Goal: Information Seeking & Learning: Learn about a topic

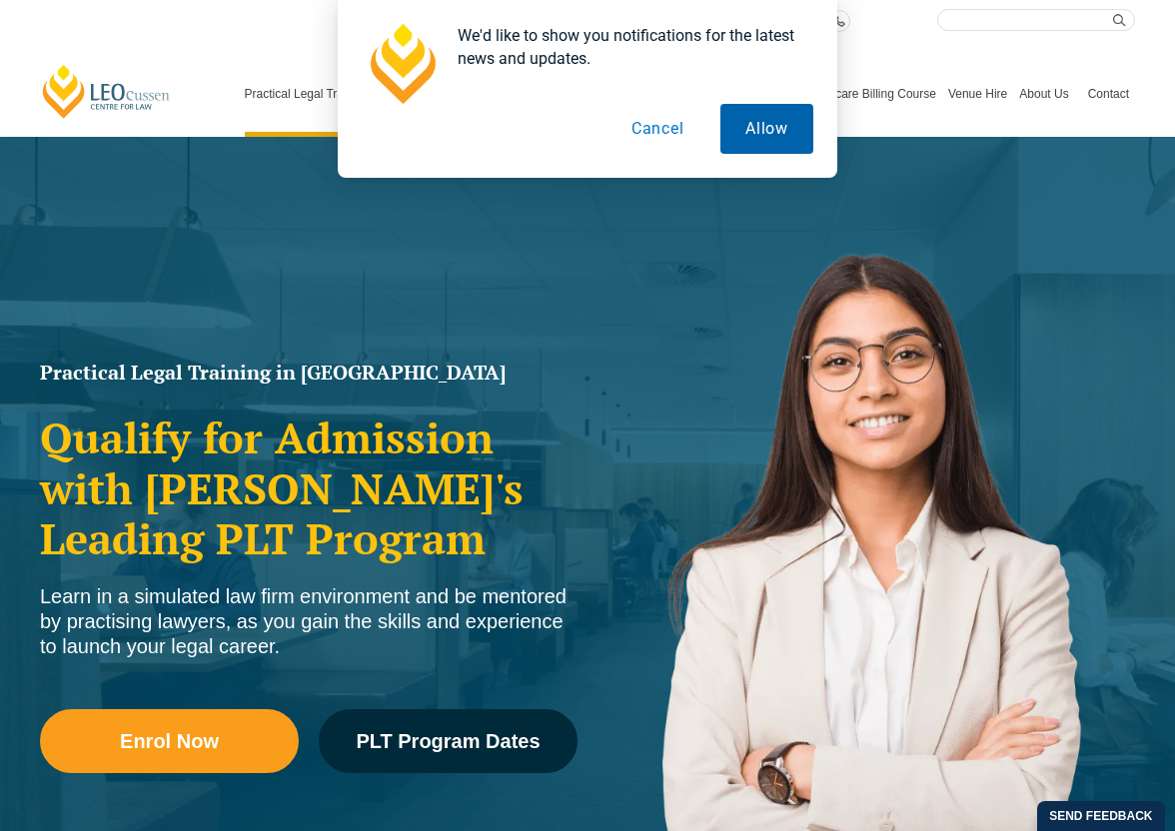
click at [769, 125] on button "Allow" at bounding box center [766, 129] width 93 height 50
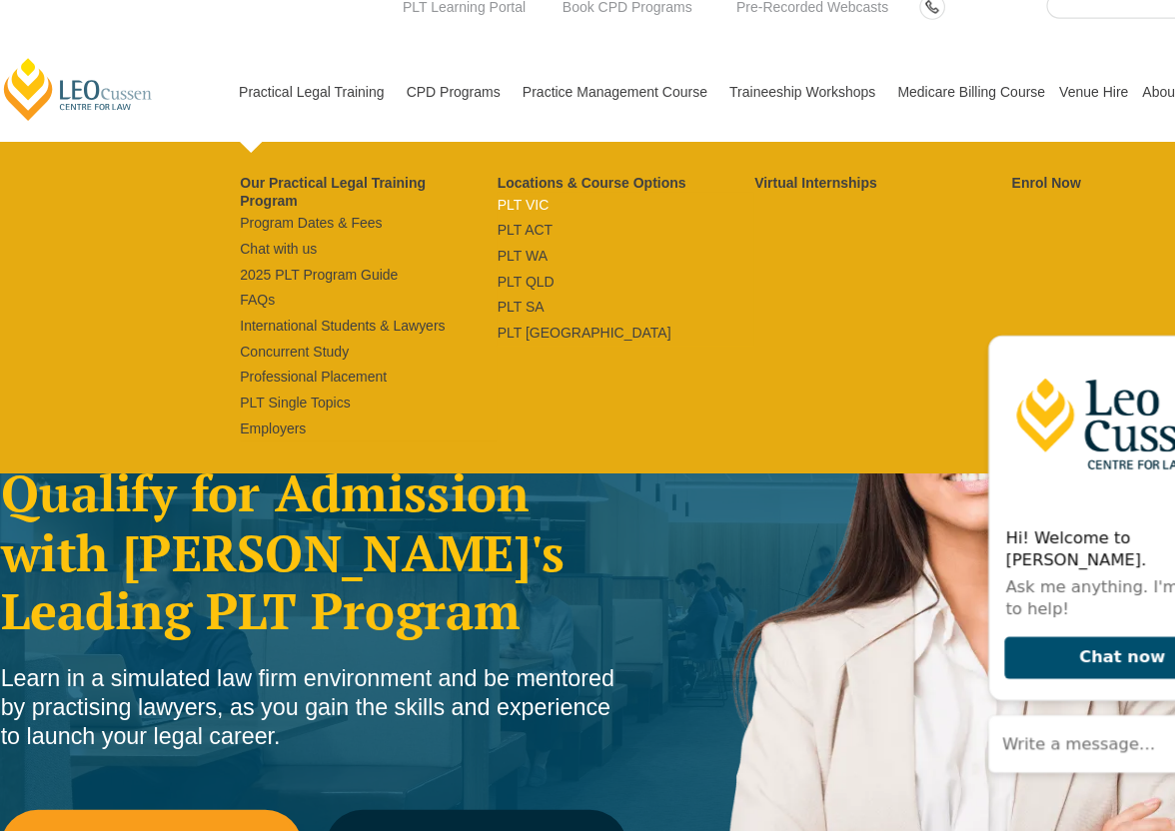
click at [471, 190] on link "PLT VIC" at bounding box center [576, 191] width 221 height 16
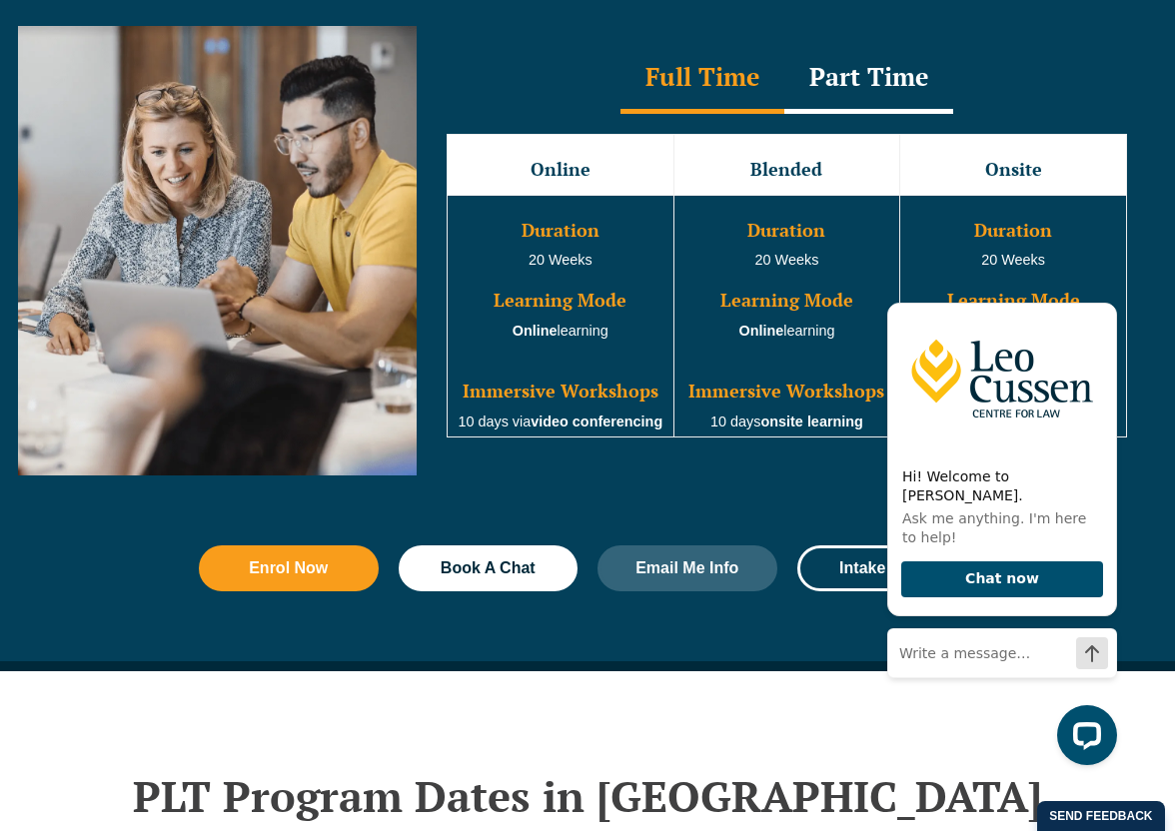
scroll to position [1946, 0]
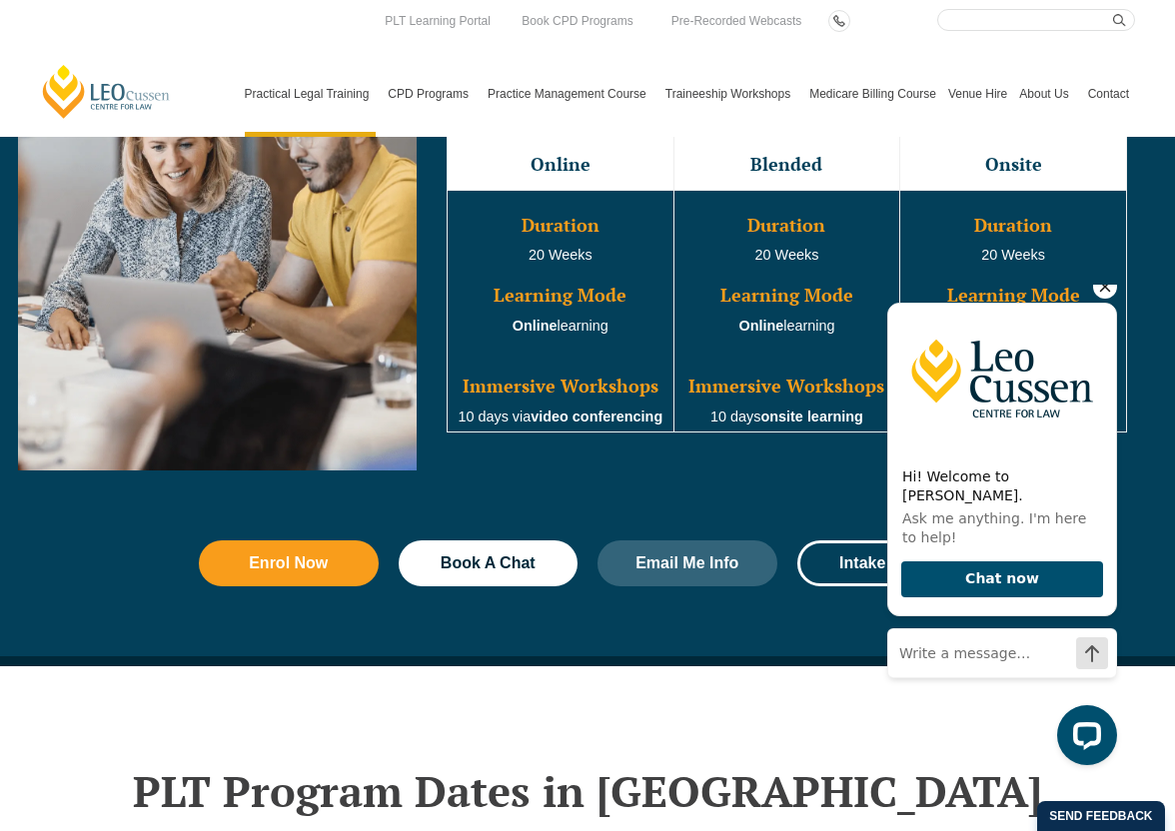
click at [1095, 296] on icon "Hide greeting" at bounding box center [1105, 287] width 24 height 24
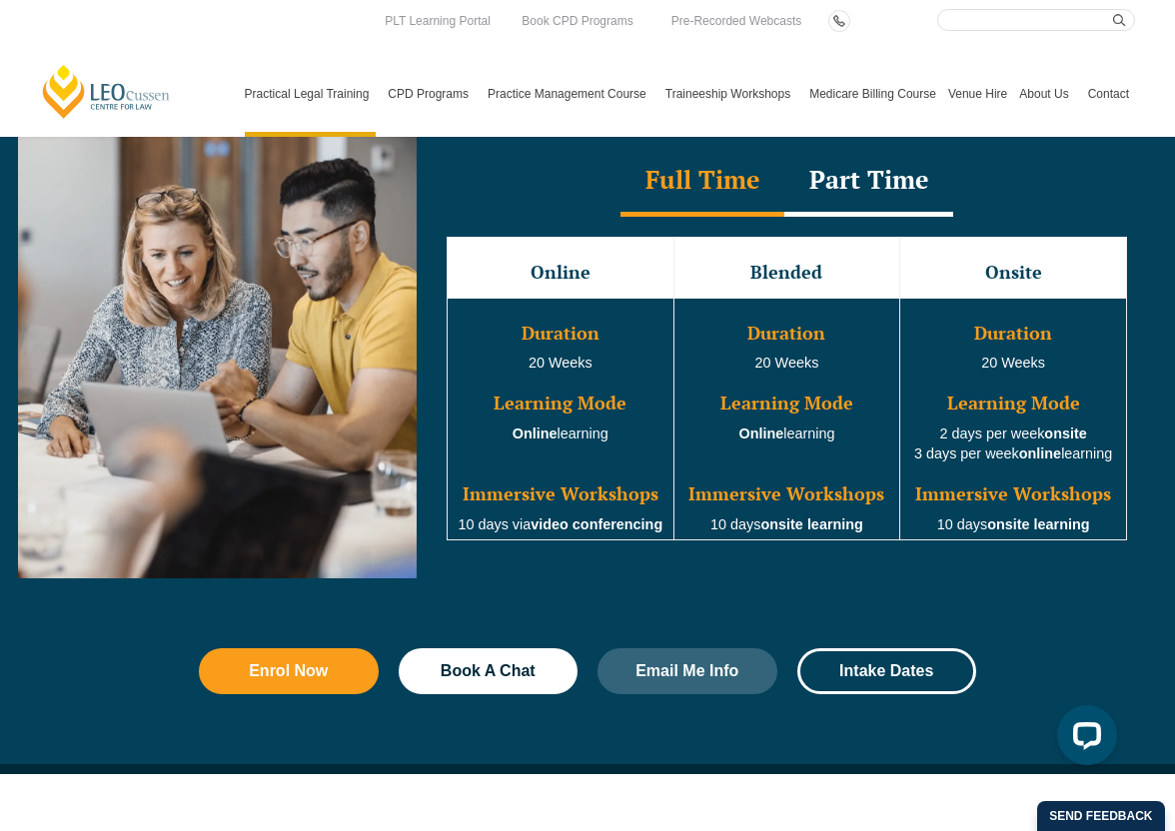
scroll to position [1837, 0]
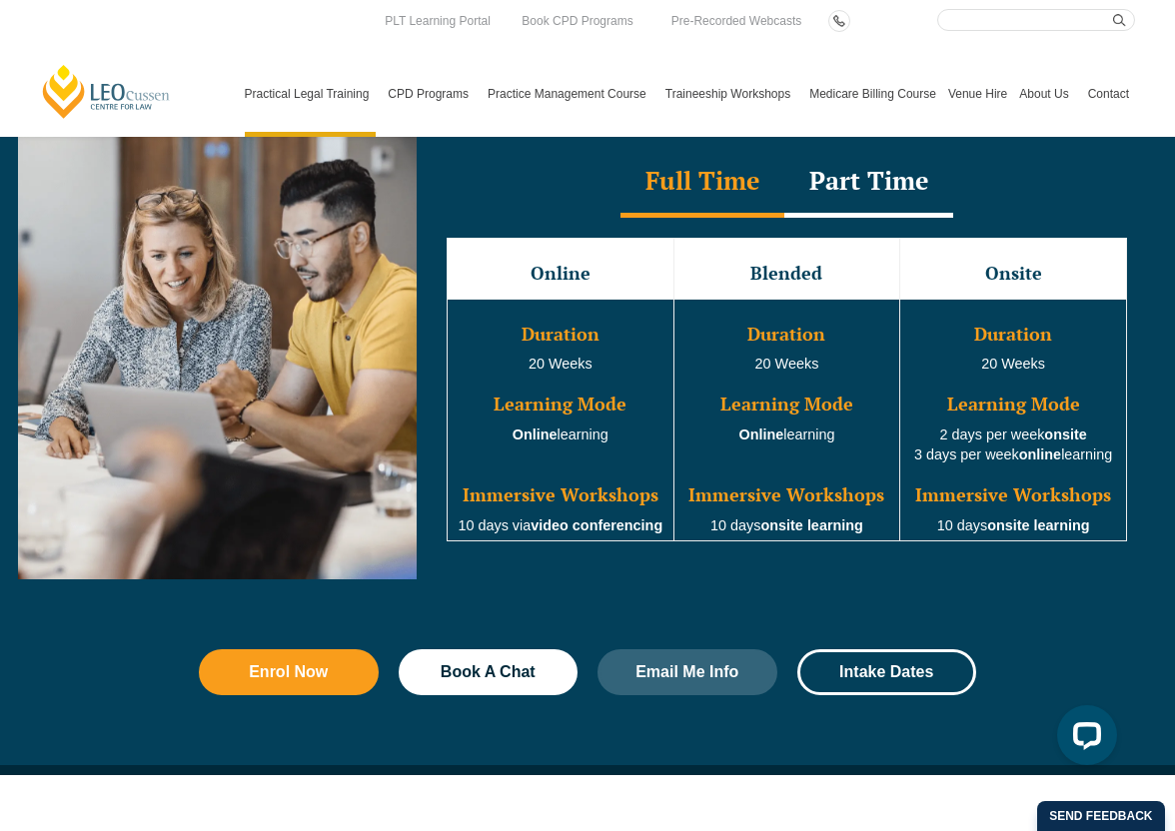
click at [1005, 264] on h3 "Onsite" at bounding box center [1013, 274] width 222 height 20
click at [870, 162] on div "Part Time" at bounding box center [868, 183] width 169 height 70
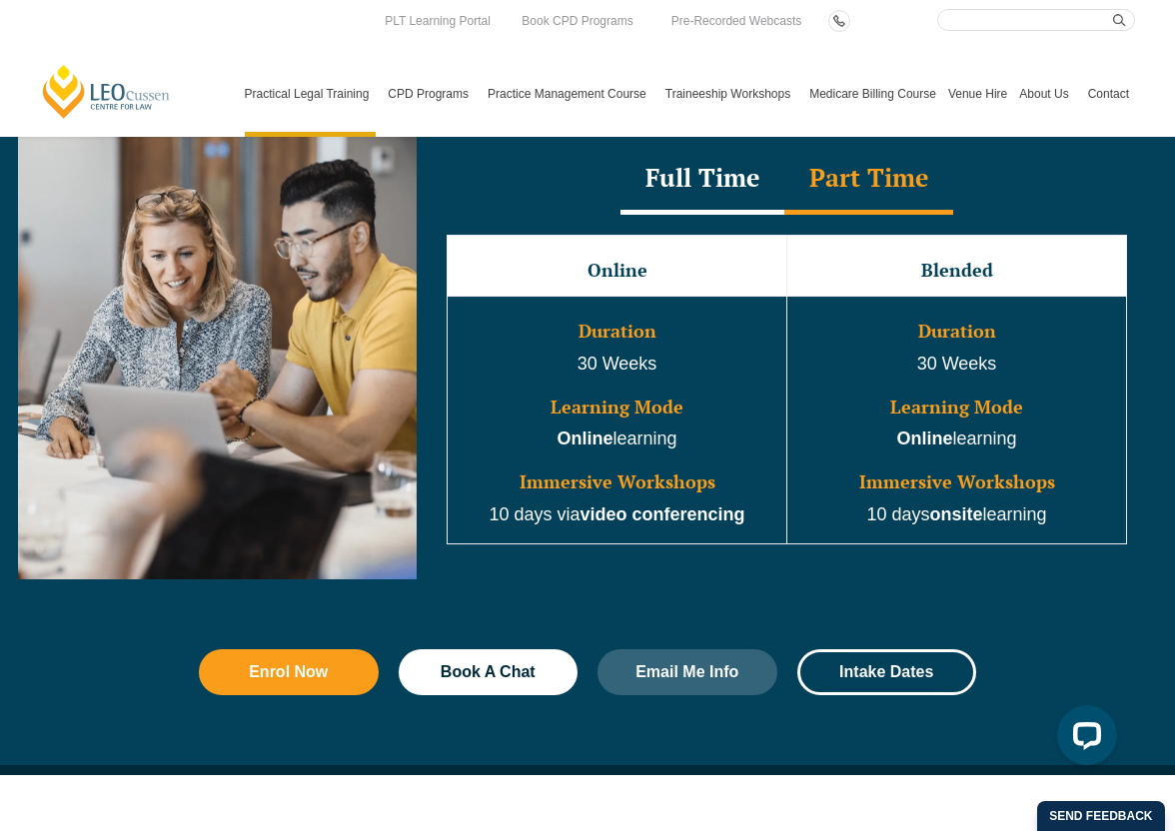
click at [729, 162] on div "Full Time" at bounding box center [702, 180] width 164 height 70
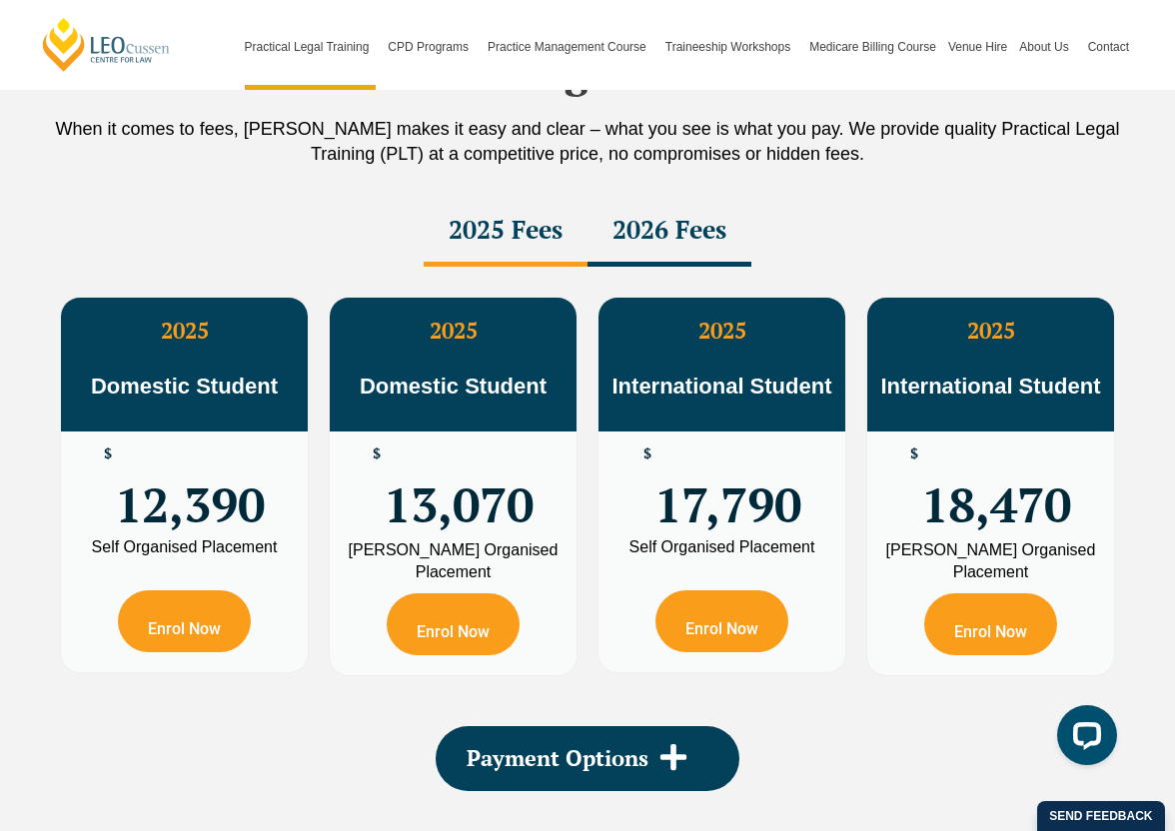
scroll to position [3551, 0]
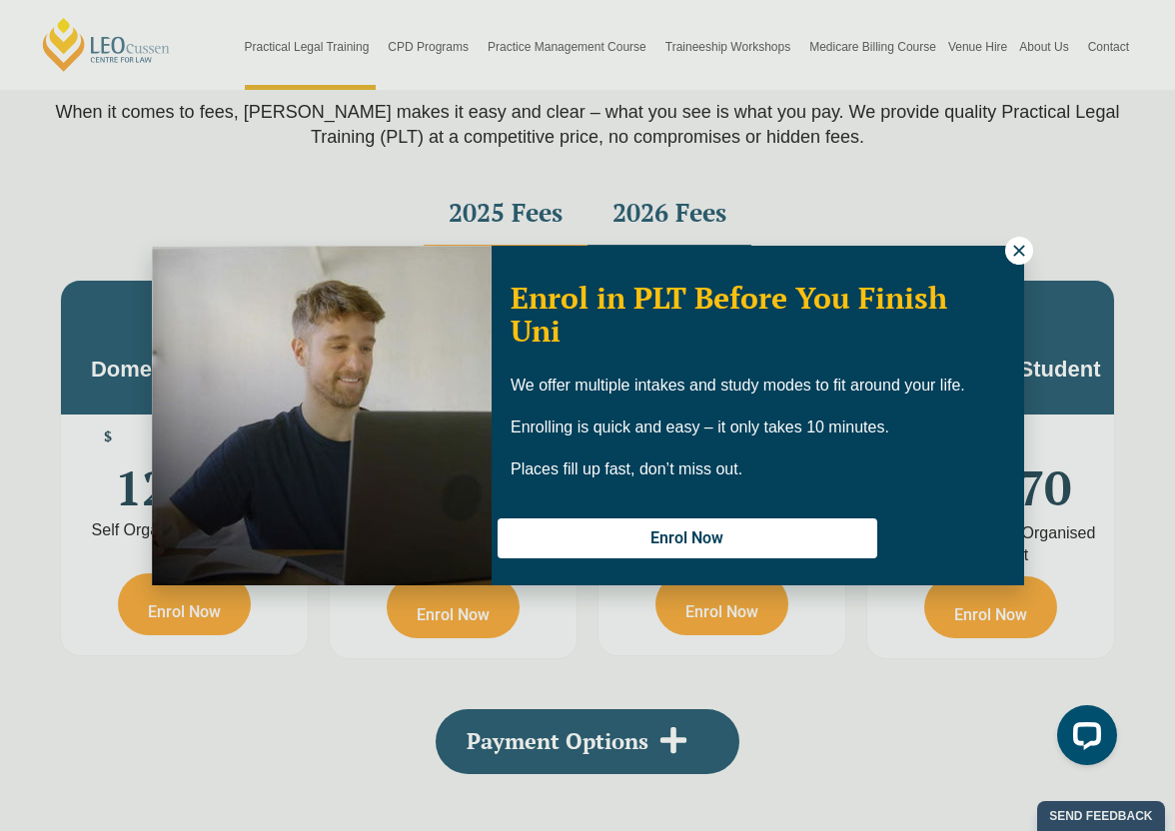
click at [1016, 251] on icon at bounding box center [1018, 250] width 11 height 11
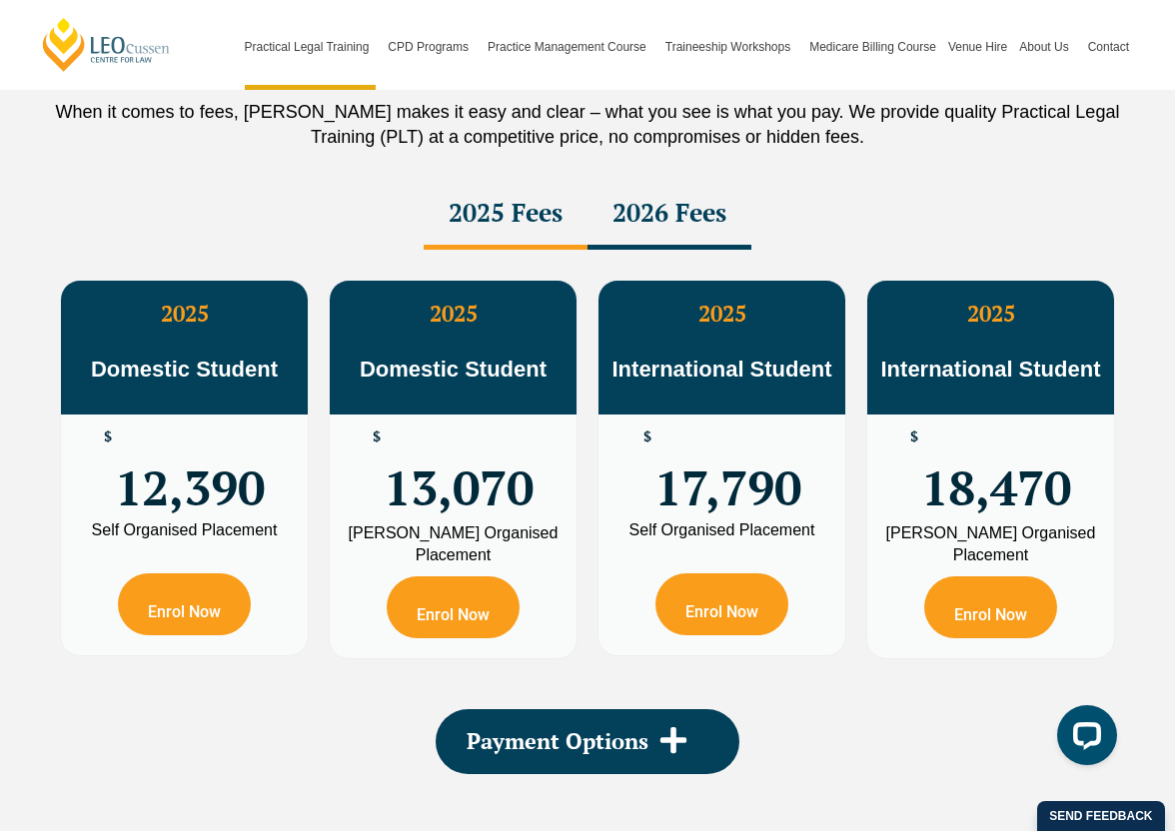
click at [695, 207] on div "2026 Fees" at bounding box center [669, 215] width 164 height 70
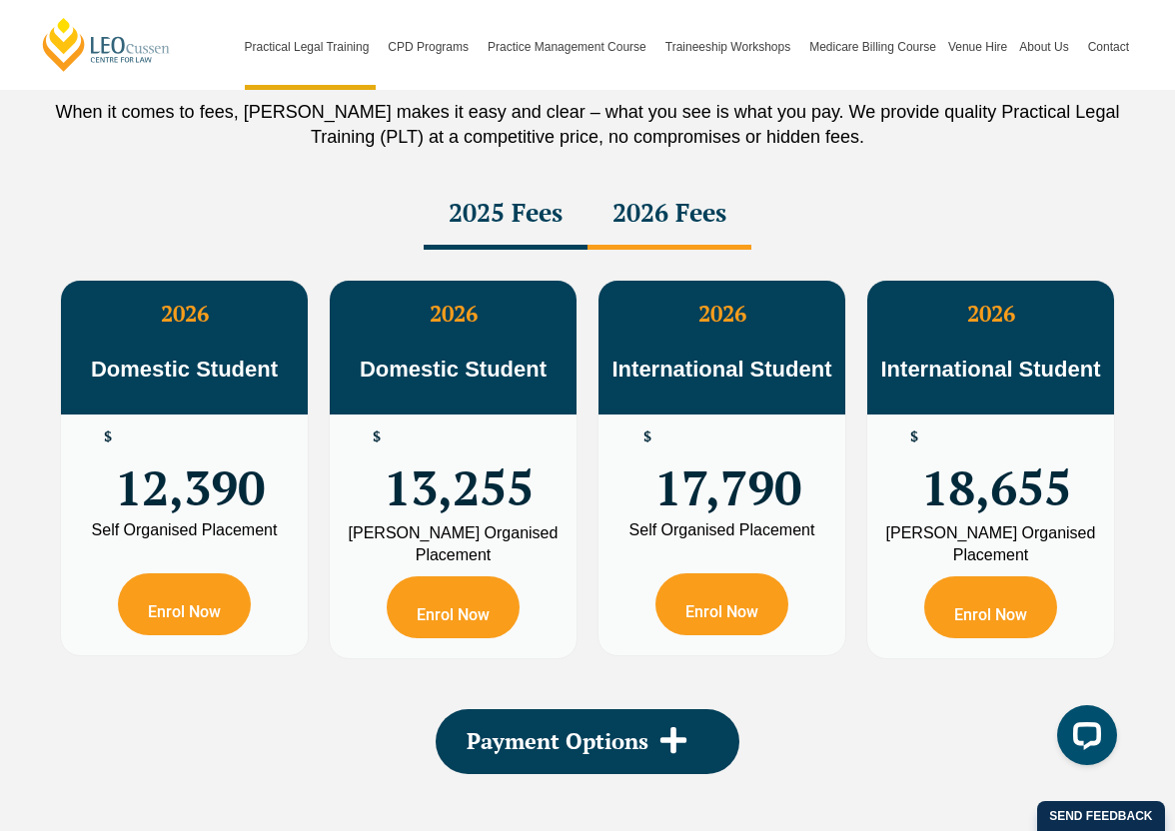
click at [501, 186] on div "2025 Fees" at bounding box center [506, 215] width 164 height 70
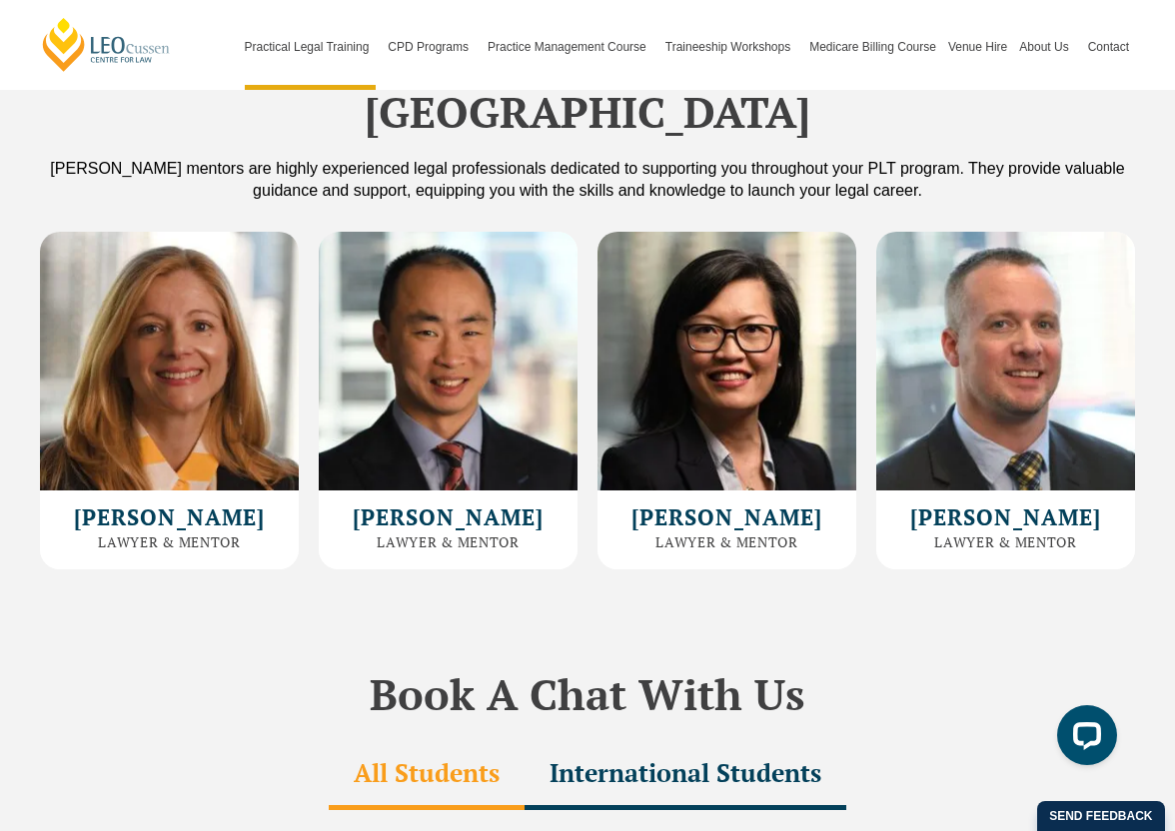
scroll to position [5435, 0]
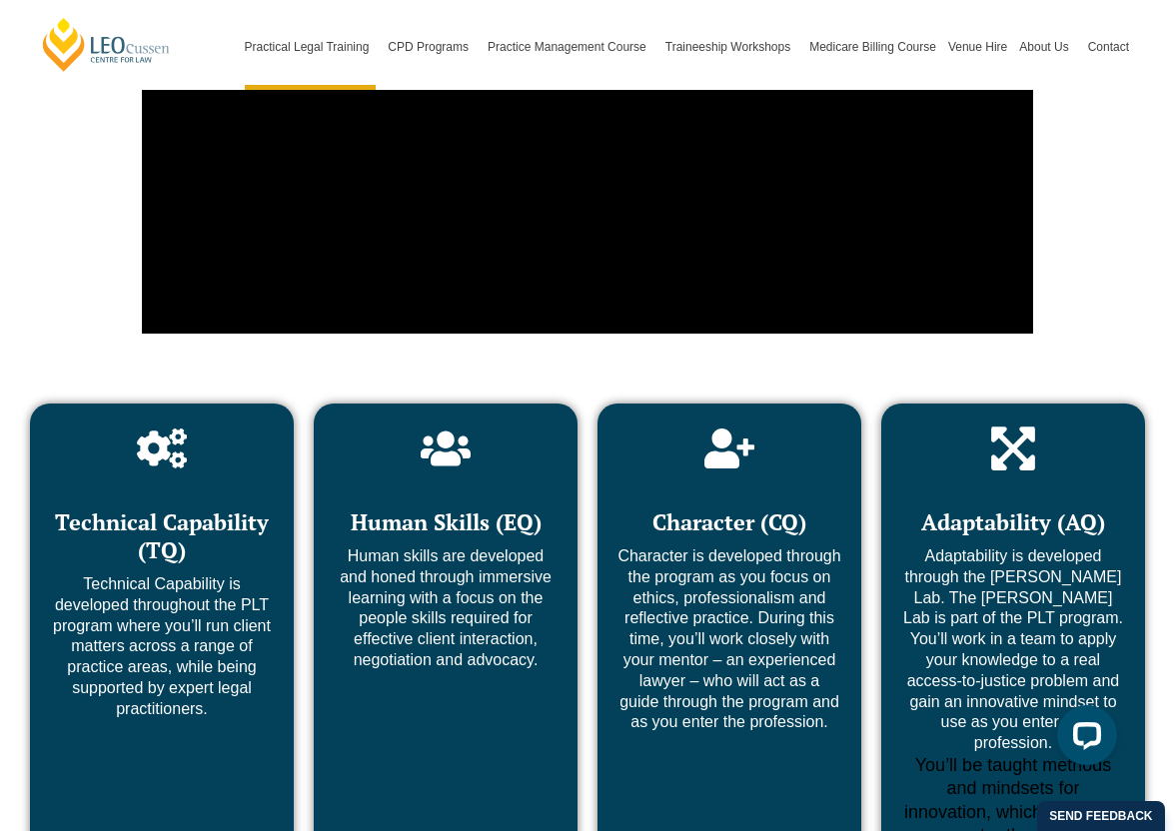
scroll to position [7414, 0]
